Goal: Task Accomplishment & Management: Manage account settings

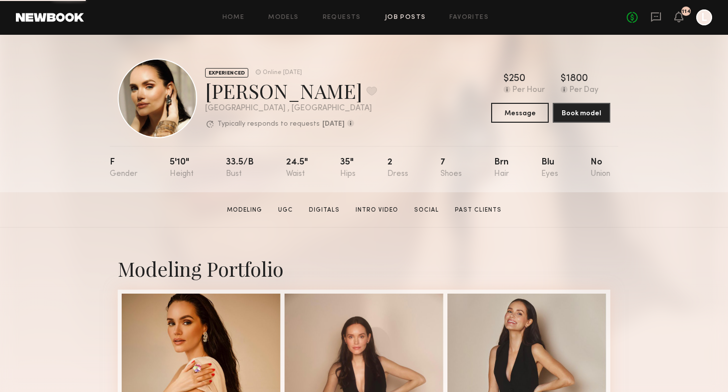
click at [403, 17] on link "Job Posts" at bounding box center [405, 17] width 41 height 6
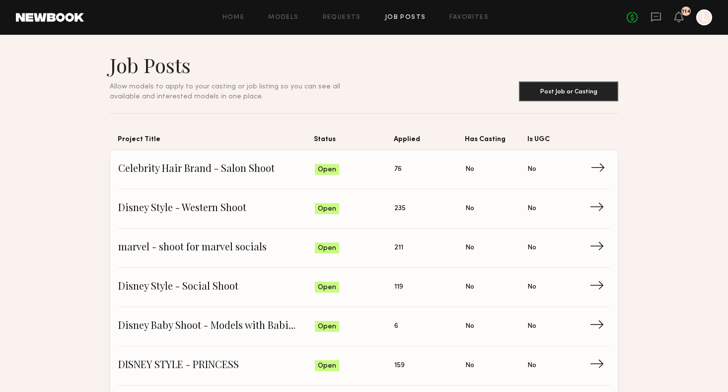
click at [214, 173] on span "Celebrity Hair Brand - Salon Shoot" at bounding box center [216, 169] width 197 height 15
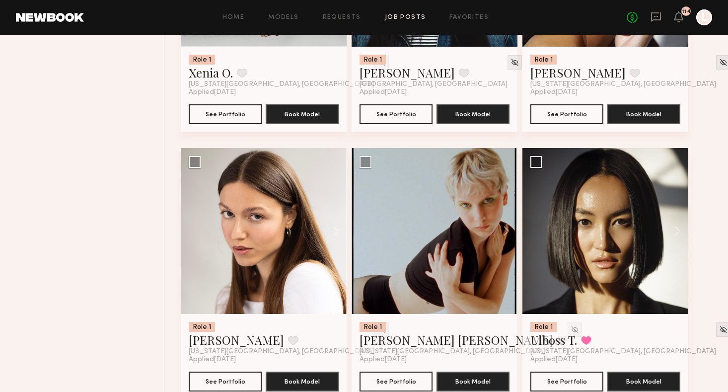
scroll to position [852, 0]
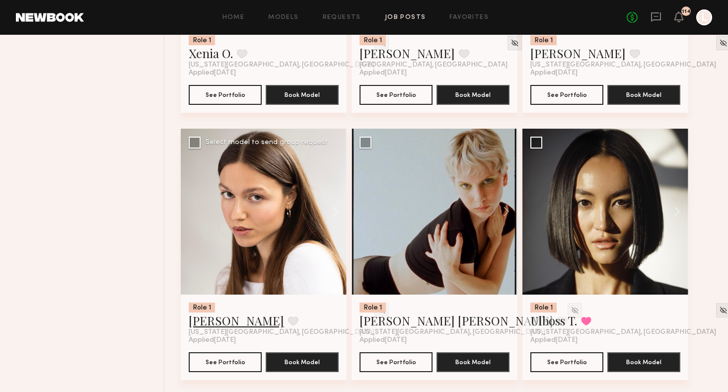
click at [202, 326] on link "Diana P." at bounding box center [236, 320] width 95 height 16
click at [201, 322] on link "Diana P." at bounding box center [236, 320] width 95 height 16
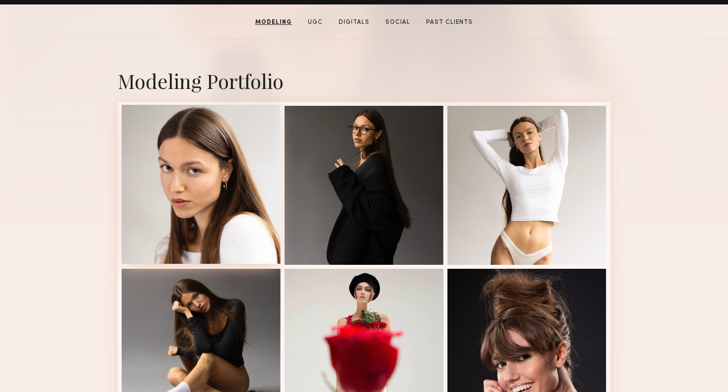
scroll to position [186, 0]
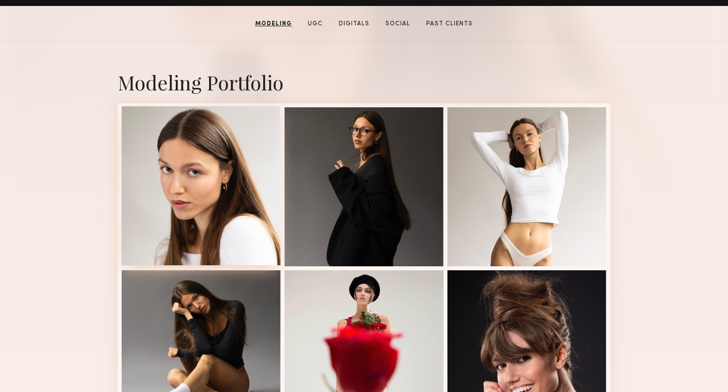
click at [246, 172] on div at bounding box center [201, 185] width 159 height 159
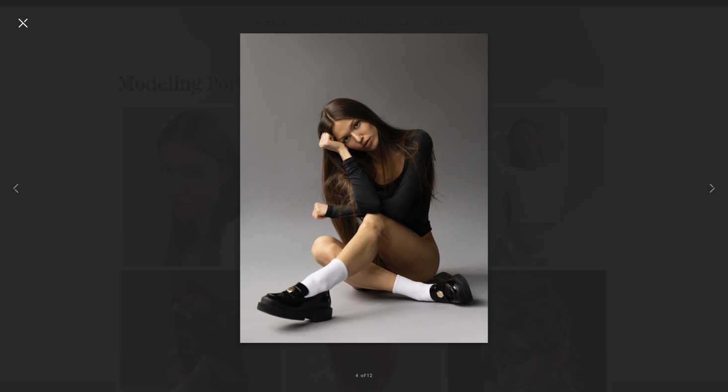
click at [531, 227] on div at bounding box center [364, 188] width 728 height 344
click at [23, 18] on div at bounding box center [23, 23] width 16 height 16
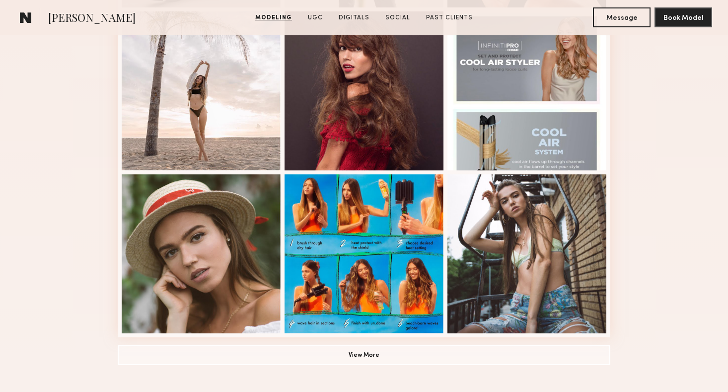
scroll to position [609, 0]
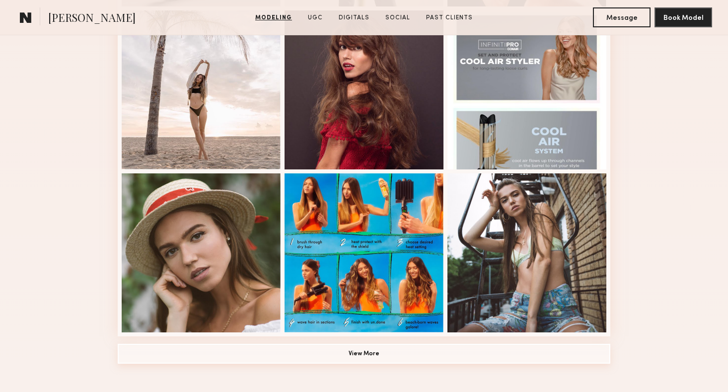
click at [377, 355] on button "View More" at bounding box center [364, 354] width 492 height 20
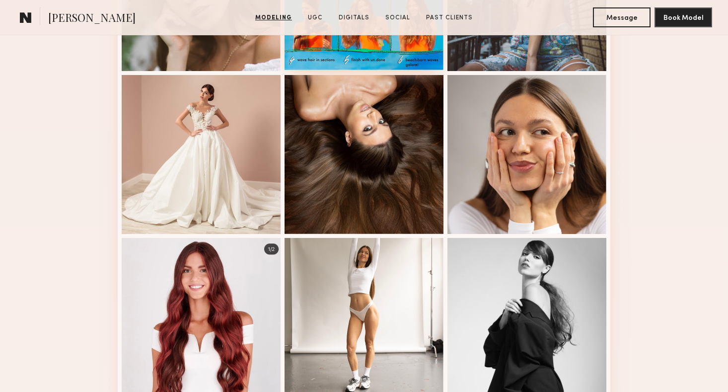
scroll to position [872, 0]
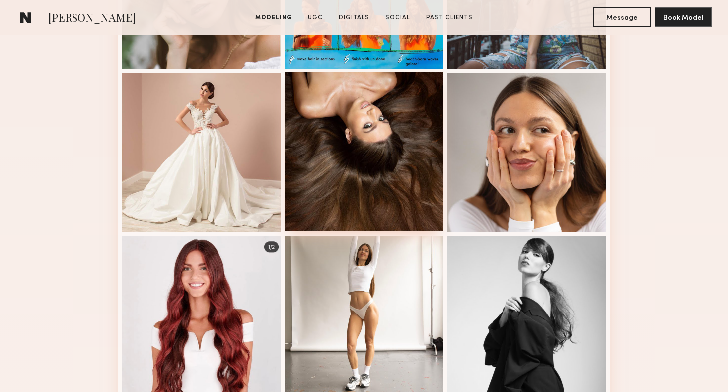
click at [374, 186] on div at bounding box center [363, 151] width 159 height 159
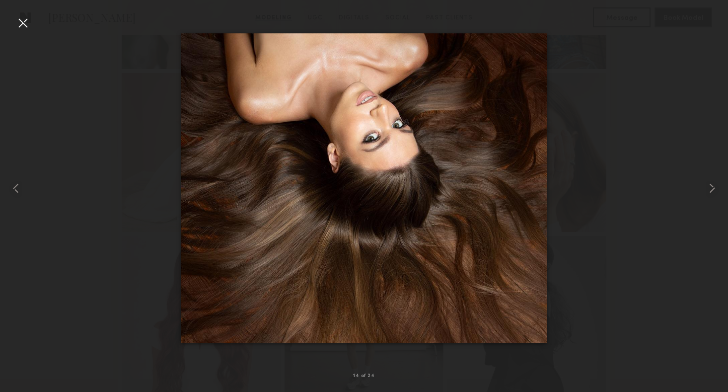
click at [27, 28] on div at bounding box center [23, 23] width 16 height 16
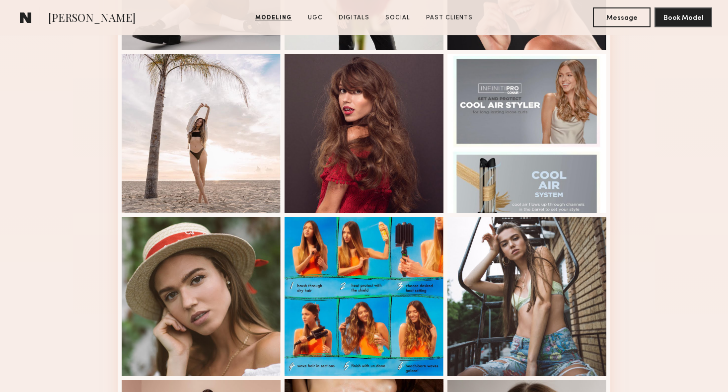
scroll to position [564, 0]
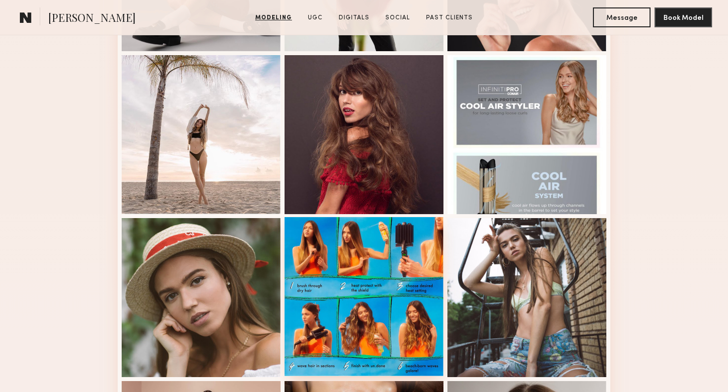
click at [350, 281] on div at bounding box center [363, 296] width 159 height 159
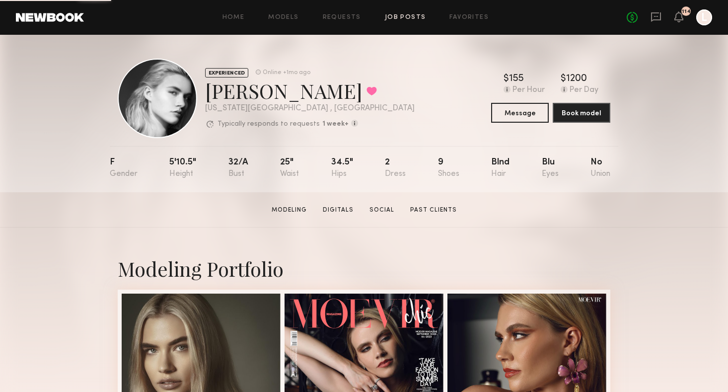
click at [413, 20] on link "Job Posts" at bounding box center [405, 17] width 41 height 6
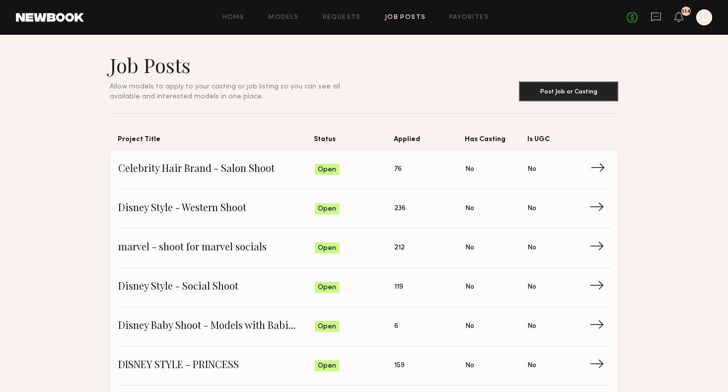
click at [161, 172] on span "Celebrity Hair Brand - Salon Shoot" at bounding box center [216, 169] width 197 height 15
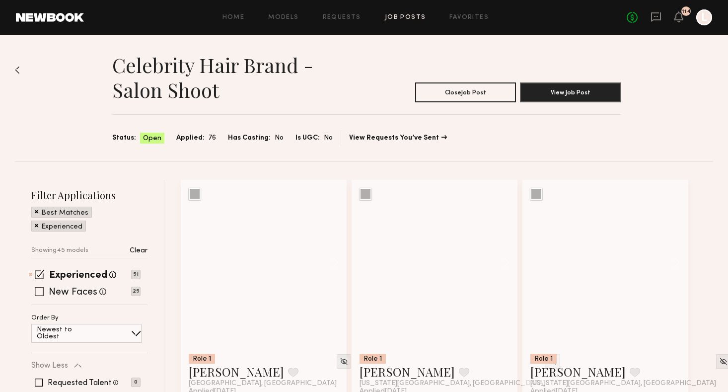
click at [37, 292] on span at bounding box center [39, 291] width 9 height 9
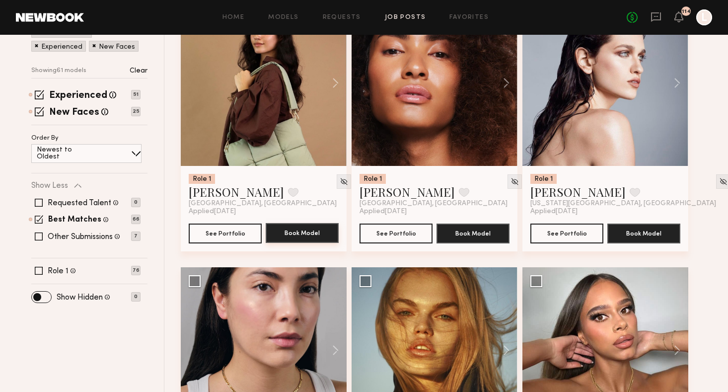
scroll to position [185, 0]
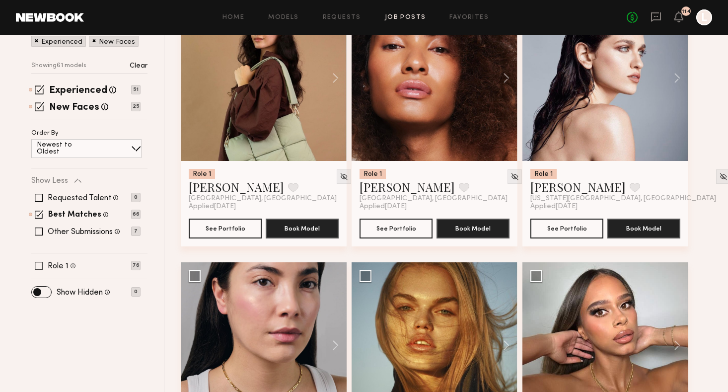
click at [38, 267] on span at bounding box center [39, 266] width 8 height 8
click at [39, 230] on span at bounding box center [39, 231] width 8 height 8
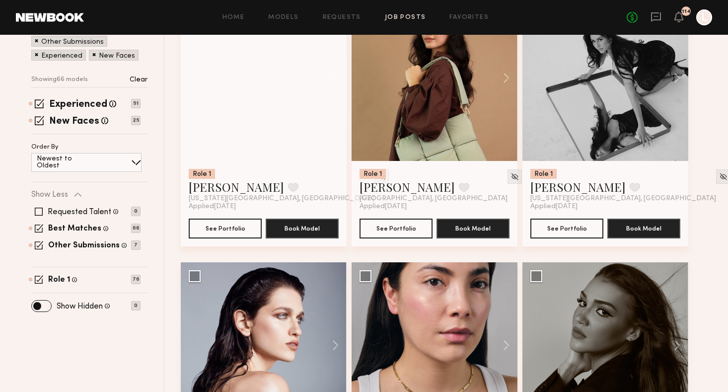
scroll to position [22, 0]
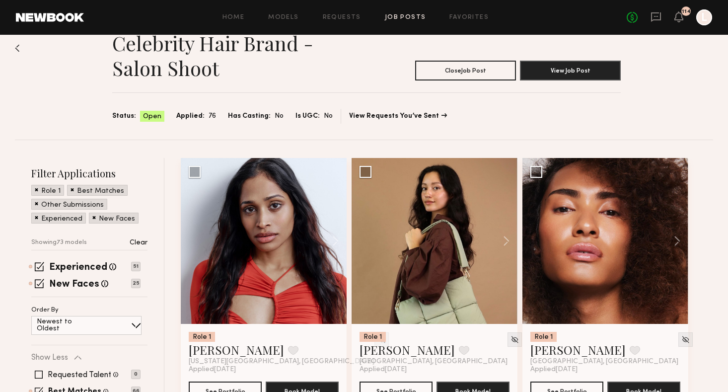
click at [338, 21] on div "Home Models Requests Job Posts Favorites Sign Out No fees up to $5,000 114 L" at bounding box center [398, 17] width 628 height 16
click at [338, 14] on link "Requests" at bounding box center [342, 17] width 38 height 6
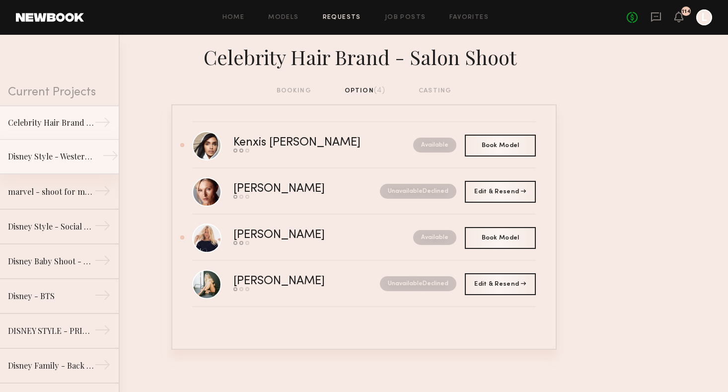
click at [39, 169] on link "Disney Style - Western Shoot →" at bounding box center [59, 156] width 119 height 35
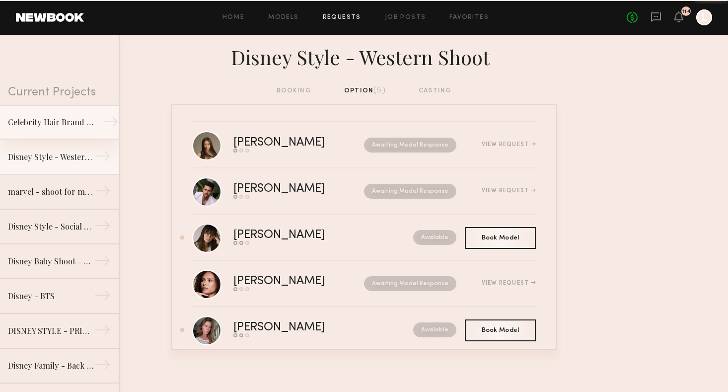
click at [62, 118] on div "Celebrity Hair Brand - Salon Shoot" at bounding box center [51, 122] width 86 height 12
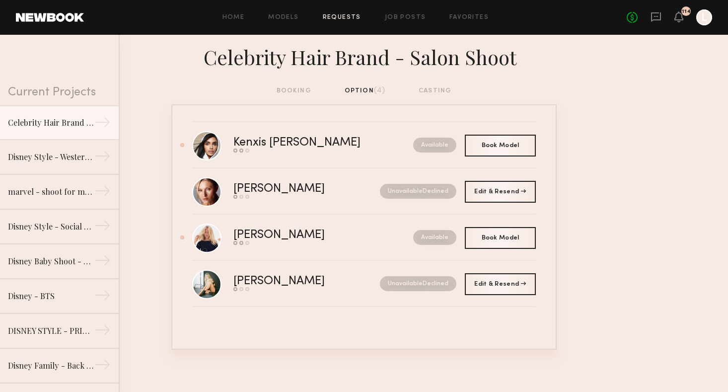
click at [657, 23] on link at bounding box center [655, 17] width 11 height 12
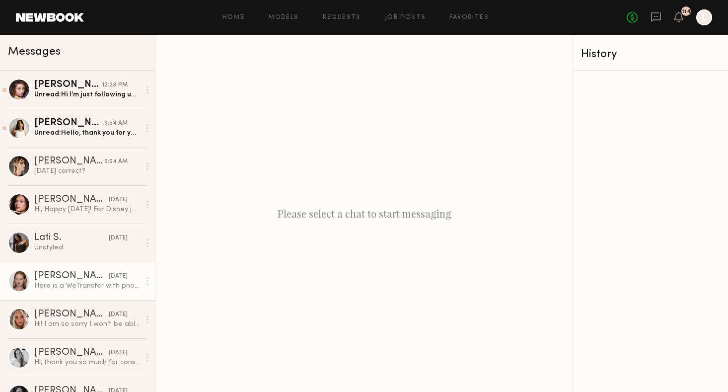
click at [70, 280] on div "Cari F." at bounding box center [71, 276] width 74 height 10
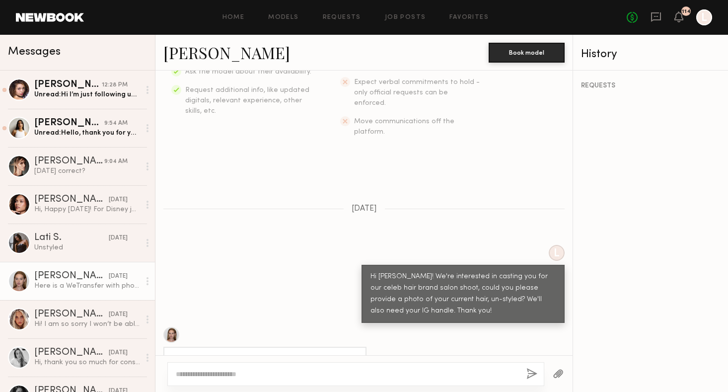
scroll to position [414, 0]
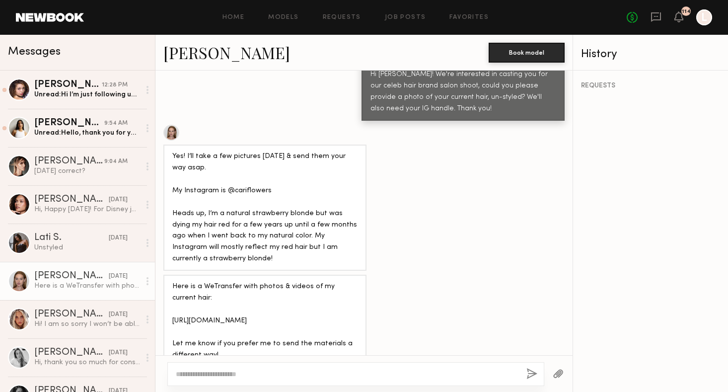
click at [174, 54] on link "Cari F." at bounding box center [226, 52] width 127 height 21
